Goal: Task Accomplishment & Management: Use online tool/utility

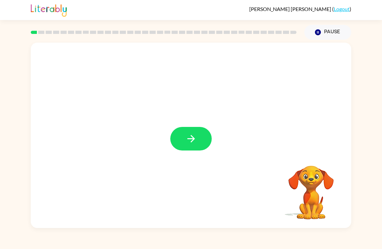
click at [197, 139] on button "button" at bounding box center [190, 139] width 41 height 24
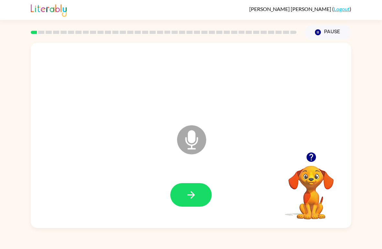
click at [201, 201] on button "button" at bounding box center [190, 195] width 41 height 24
click at [199, 195] on button "button" at bounding box center [190, 195] width 41 height 24
click at [195, 184] on button "button" at bounding box center [190, 195] width 41 height 24
click at [193, 190] on icon "button" at bounding box center [190, 195] width 11 height 11
click at [203, 197] on button "button" at bounding box center [190, 195] width 41 height 24
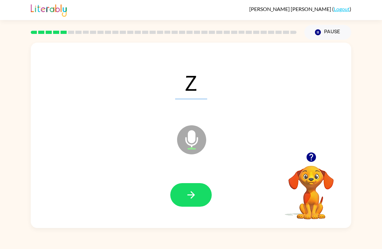
click at [195, 201] on icon "button" at bounding box center [190, 195] width 11 height 11
click at [192, 181] on div at bounding box center [190, 195] width 307 height 53
click at [199, 195] on button "button" at bounding box center [190, 195] width 41 height 24
click at [204, 190] on button "button" at bounding box center [190, 195] width 41 height 24
click at [198, 186] on button "button" at bounding box center [190, 195] width 41 height 24
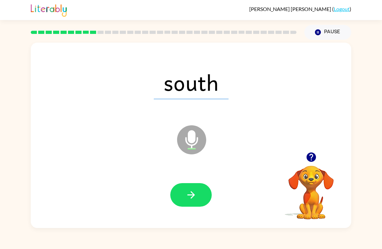
click at [195, 201] on icon "button" at bounding box center [190, 195] width 11 height 11
click at [196, 190] on button "button" at bounding box center [190, 195] width 41 height 24
click at [195, 190] on icon "button" at bounding box center [190, 195] width 11 height 11
click at [189, 198] on icon "button" at bounding box center [190, 195] width 11 height 11
click at [194, 189] on button "button" at bounding box center [190, 195] width 41 height 24
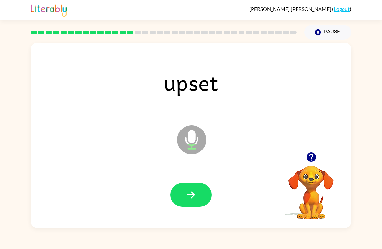
click at [197, 195] on button "button" at bounding box center [190, 195] width 41 height 24
click at [192, 190] on icon "button" at bounding box center [190, 195] width 11 height 11
click at [200, 197] on button "button" at bounding box center [190, 195] width 41 height 24
click at [195, 197] on icon "button" at bounding box center [190, 195] width 11 height 11
click at [208, 181] on div at bounding box center [190, 195] width 307 height 53
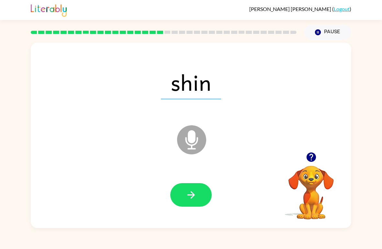
click at [10, 71] on div "shin Microphone The Microphone is here when it is your turn to talk Your browse…" at bounding box center [191, 134] width 382 height 189
click at [203, 188] on button "button" at bounding box center [190, 195] width 41 height 24
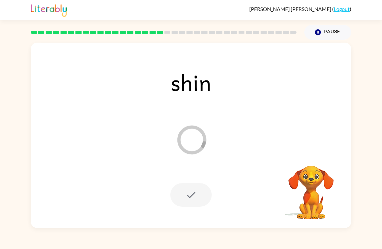
click at [8, 68] on div "shin Loader Your response is being sent to our graders Your browser must suppor…" at bounding box center [191, 134] width 382 height 189
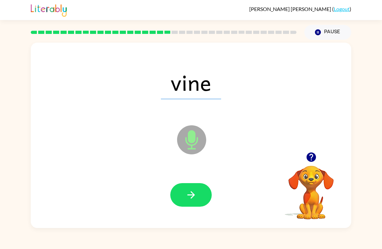
click at [199, 201] on button "button" at bounding box center [190, 195] width 41 height 24
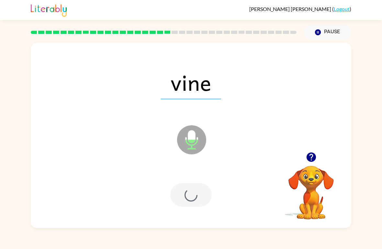
click at [199, 201] on div at bounding box center [190, 195] width 41 height 24
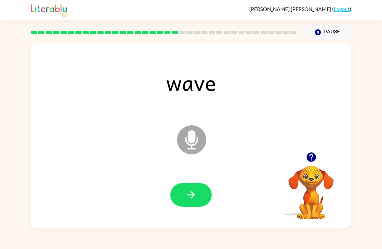
click at [311, 157] on icon "button" at bounding box center [310, 157] width 11 height 11
click at [313, 153] on icon "button" at bounding box center [310, 157] width 11 height 11
click at [201, 194] on button "button" at bounding box center [190, 195] width 41 height 24
click at [204, 198] on button "button" at bounding box center [190, 195] width 41 height 24
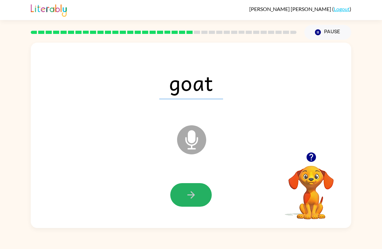
click at [200, 187] on button "button" at bounding box center [190, 195] width 41 height 24
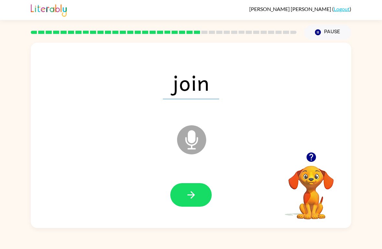
click at [198, 202] on button "button" at bounding box center [190, 195] width 41 height 24
click at [200, 180] on div at bounding box center [190, 195] width 307 height 53
click at [193, 191] on icon "button" at bounding box center [190, 195] width 11 height 11
click at [203, 200] on button "button" at bounding box center [190, 195] width 41 height 24
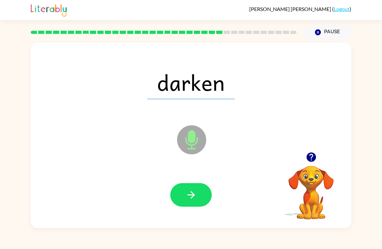
click at [196, 195] on icon "button" at bounding box center [190, 195] width 11 height 11
click at [191, 195] on icon "button" at bounding box center [190, 194] width 7 height 7
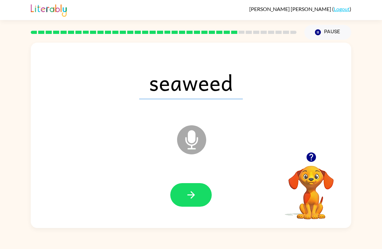
click at [202, 212] on div at bounding box center [190, 195] width 307 height 53
click at [197, 202] on button "button" at bounding box center [190, 195] width 41 height 24
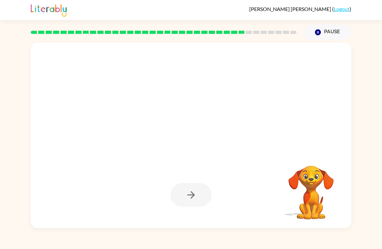
click at [197, 196] on div at bounding box center [190, 195] width 41 height 24
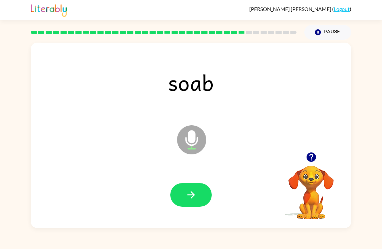
click at [200, 192] on button "button" at bounding box center [190, 195] width 41 height 24
click at [198, 191] on button "button" at bounding box center [190, 195] width 41 height 24
click at [198, 216] on div at bounding box center [190, 195] width 307 height 53
click at [198, 198] on button "button" at bounding box center [190, 195] width 41 height 24
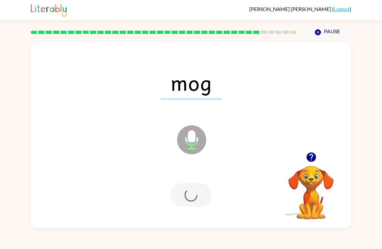
click at [198, 198] on div at bounding box center [190, 195] width 41 height 24
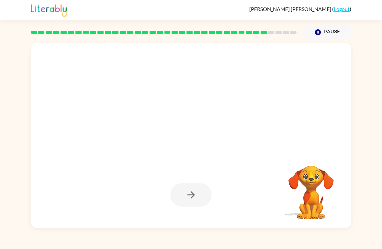
click at [16, 66] on div "Your browser must support playing .mp4 files to use Literably. Please try using…" at bounding box center [191, 134] width 382 height 189
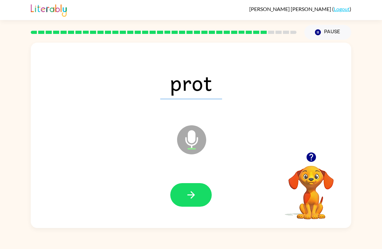
click at [197, 186] on button "button" at bounding box center [190, 195] width 41 height 24
click at [194, 190] on button "button" at bounding box center [190, 195] width 41 height 24
click at [202, 193] on button "button" at bounding box center [190, 195] width 41 height 24
click at [199, 193] on button "button" at bounding box center [190, 195] width 41 height 24
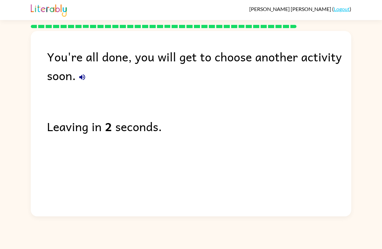
click at [84, 77] on icon "button" at bounding box center [82, 77] width 8 height 8
